Goal: Information Seeking & Learning: Learn about a topic

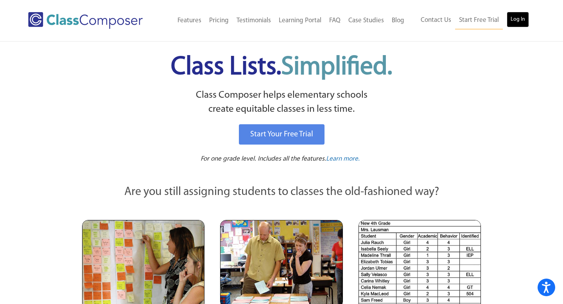
click at [520, 21] on link "Log In" at bounding box center [518, 20] width 22 height 16
click at [517, 21] on link "Log In" at bounding box center [518, 20] width 22 height 16
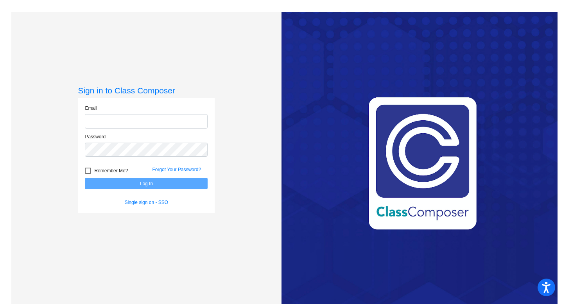
click at [152, 121] on input "email" at bounding box center [146, 121] width 123 height 14
type input "[EMAIL_ADDRESS][DOMAIN_NAME]"
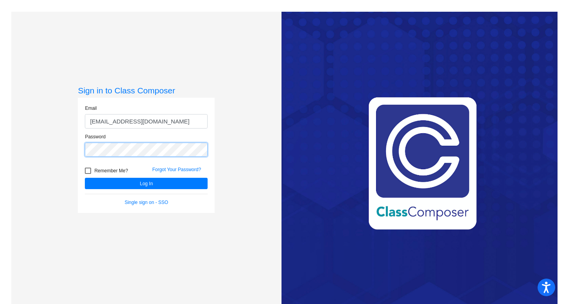
click at [85, 178] on button "Log In" at bounding box center [146, 183] width 123 height 11
click at [37, 146] on div "Sign in to Class Composer Email [EMAIL_ADDRESS][DOMAIN_NAME] Password Remember …" at bounding box center [146, 164] width 270 height 304
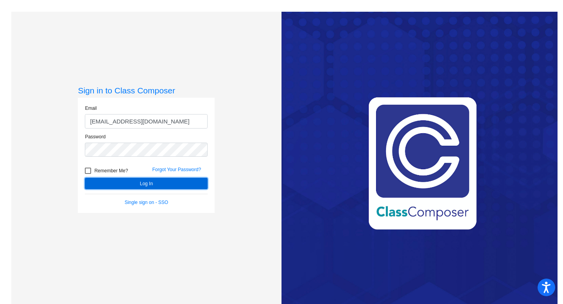
click at [148, 185] on button "Log In" at bounding box center [146, 183] width 123 height 11
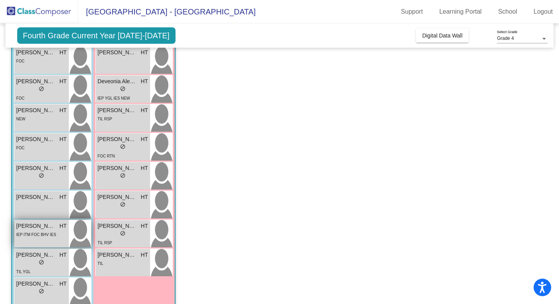
click at [32, 238] on div "IEP ITM FOC BHV IES" at bounding box center [36, 234] width 40 height 8
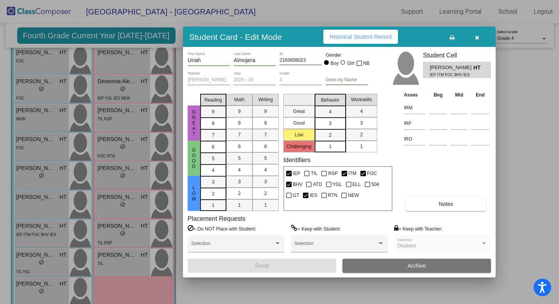
click at [436, 203] on button "Notes" at bounding box center [446, 204] width 80 height 14
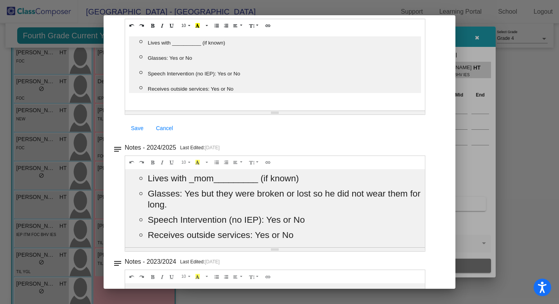
scroll to position [71, 0]
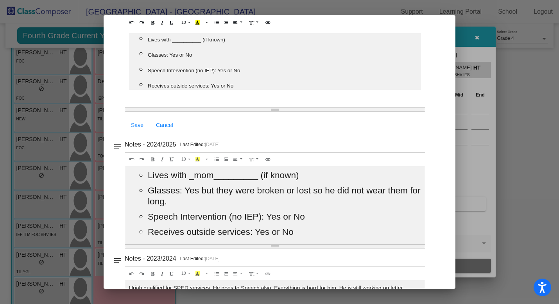
click at [356, 76] on ul "﻿ Lives with __________ (if known) Glasses: Yes or No Speech Intervention (no I…" at bounding box center [275, 61] width 292 height 57
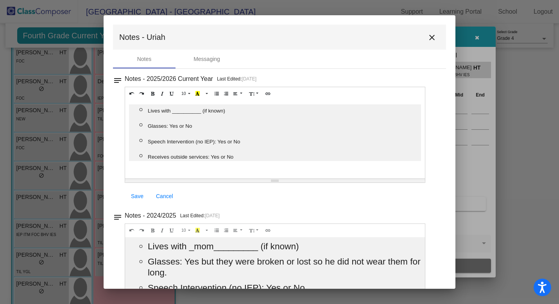
scroll to position [0, 0]
click at [289, 154] on p "Receives outside services: Yes or No" at bounding box center [284, 156] width 273 height 11
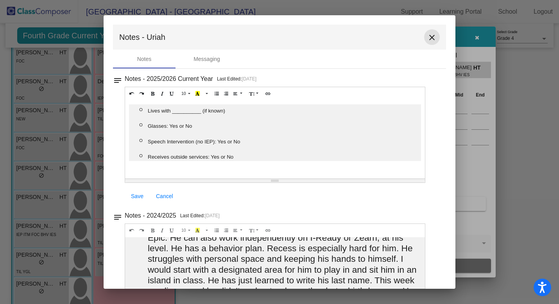
click at [428, 39] on mat-icon "close" at bounding box center [431, 37] width 9 height 9
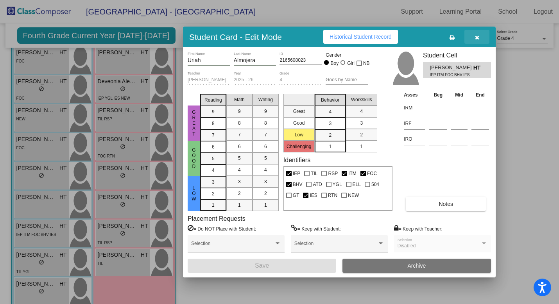
click at [477, 36] on icon "button" at bounding box center [477, 37] width 4 height 5
